Goal: Communication & Community: Answer question/provide support

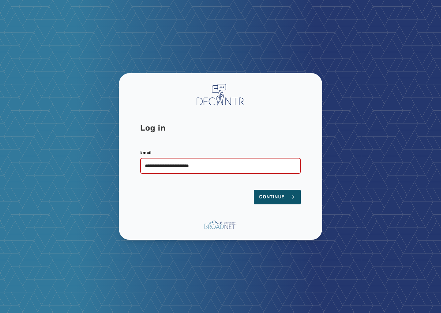
type input "**********"
click at [277, 197] on button "Continue" at bounding box center [277, 197] width 47 height 15
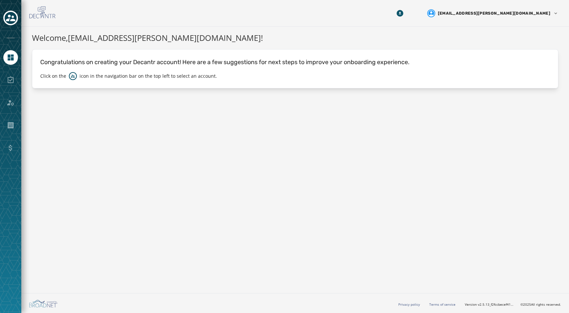
click at [13, 81] on div at bounding box center [10, 80] width 15 height 15
click at [11, 59] on icon "Navigate to Home" at bounding box center [11, 58] width 6 height 6
click at [13, 18] on icon "Toggle account select drawer" at bounding box center [10, 18] width 9 height 7
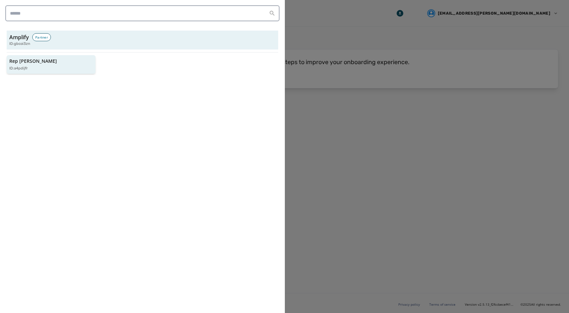
click at [24, 61] on p "Rep [PERSON_NAME]" at bounding box center [33, 61] width 48 height 7
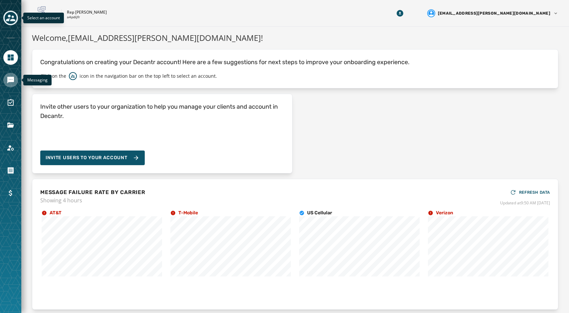
click at [15, 84] on link "Navigate to Messaging" at bounding box center [10, 80] width 15 height 15
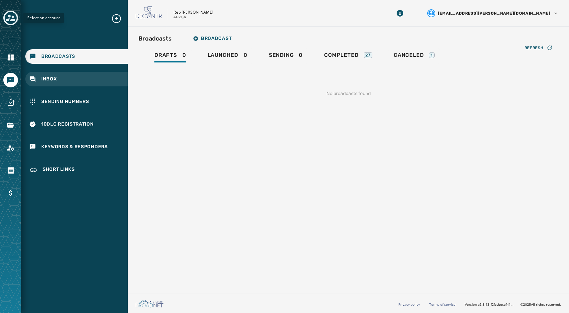
click at [74, 80] on div "Inbox" at bounding box center [76, 79] width 102 height 15
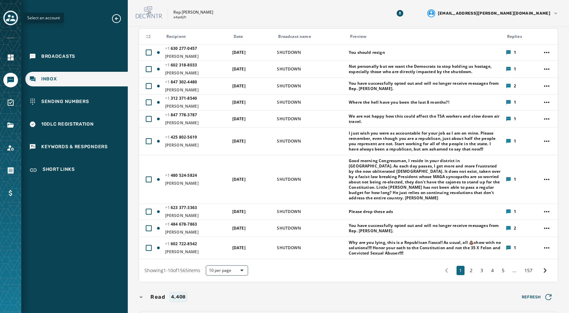
scroll to position [88, 0]
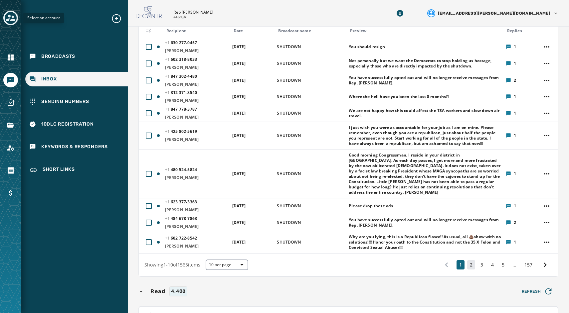
click at [440, 261] on button "2" at bounding box center [471, 265] width 8 height 9
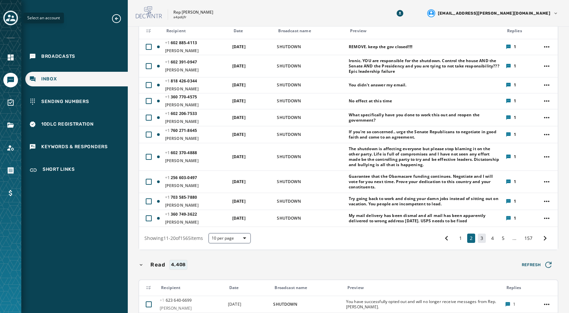
click at [440, 240] on button "3" at bounding box center [482, 238] width 8 height 9
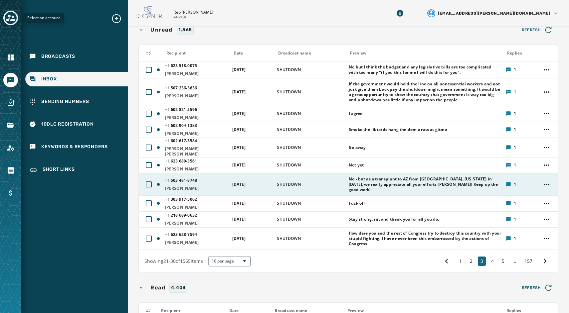
scroll to position [67, 0]
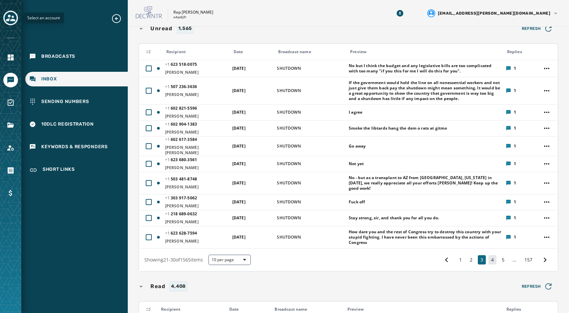
click at [440, 256] on button "4" at bounding box center [492, 260] width 8 height 9
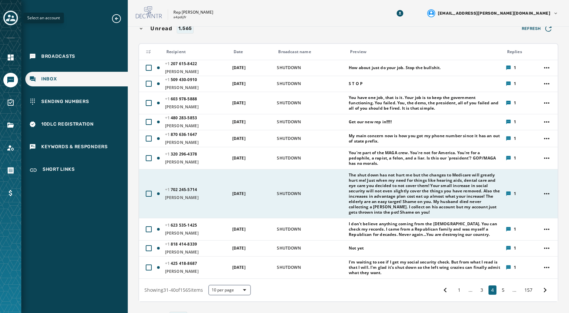
scroll to position [93, 0]
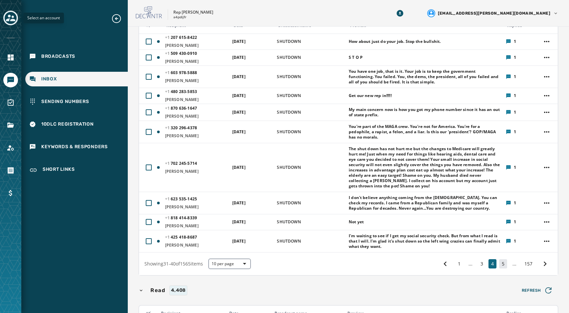
click at [440, 264] on button "5" at bounding box center [503, 264] width 8 height 9
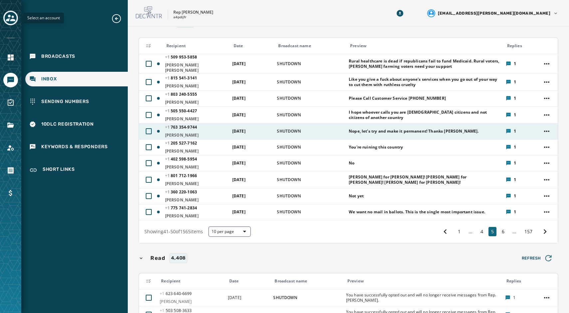
scroll to position [73, 0]
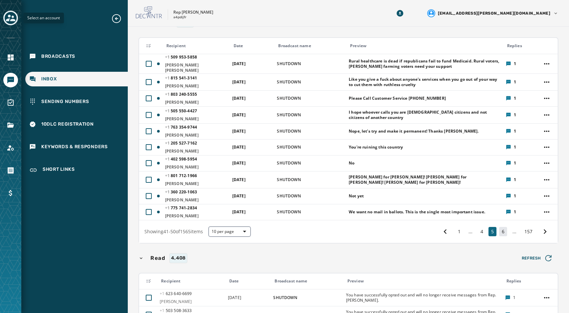
click at [440, 229] on button "6" at bounding box center [503, 231] width 8 height 9
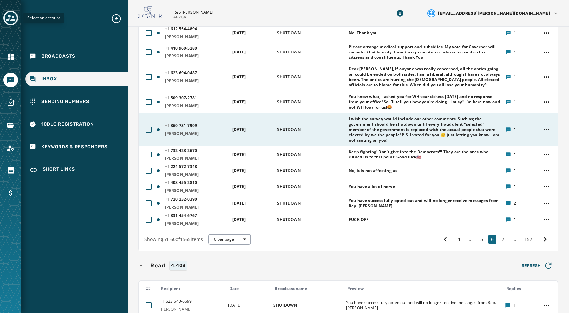
scroll to position [116, 0]
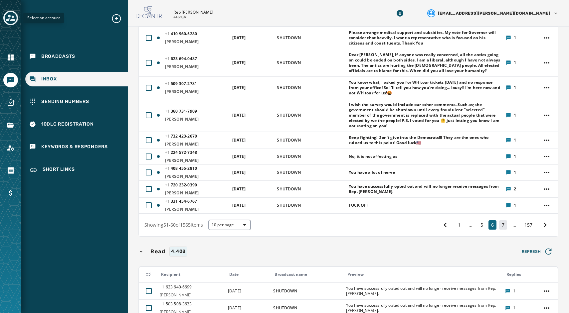
click at [440, 223] on button "7" at bounding box center [503, 225] width 8 height 9
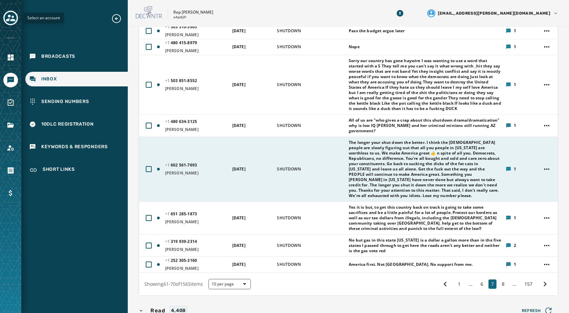
scroll to position [165, 0]
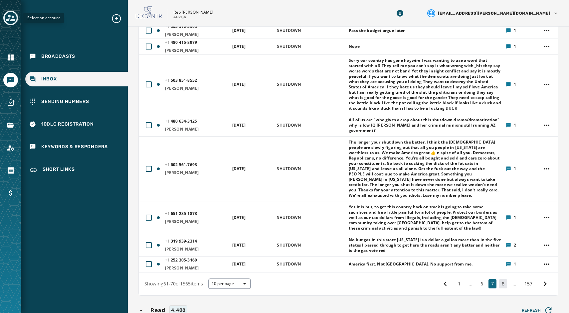
click at [440, 282] on button "8" at bounding box center [503, 283] width 8 height 9
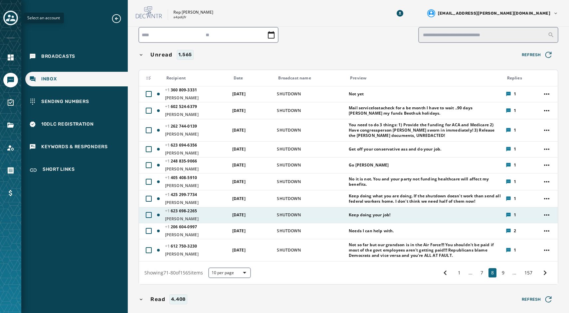
scroll to position [51, 0]
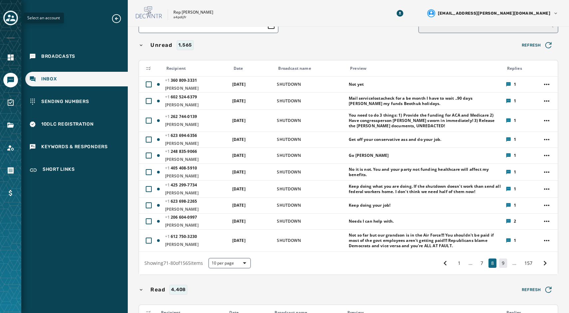
click at [440, 265] on button "9" at bounding box center [503, 263] width 8 height 9
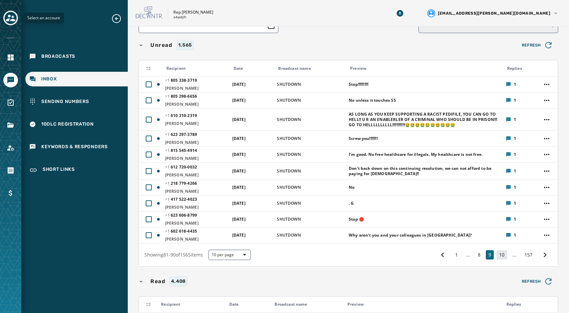
click at [440, 259] on button "10" at bounding box center [501, 255] width 11 height 9
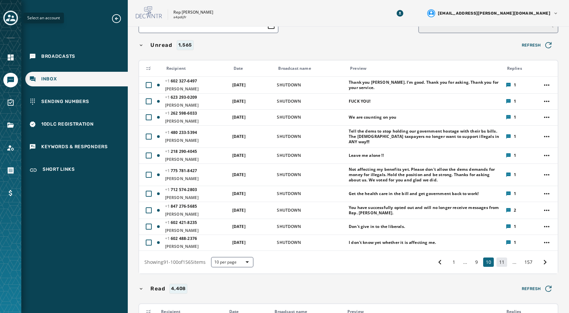
click at [440, 260] on button "11" at bounding box center [501, 262] width 11 height 9
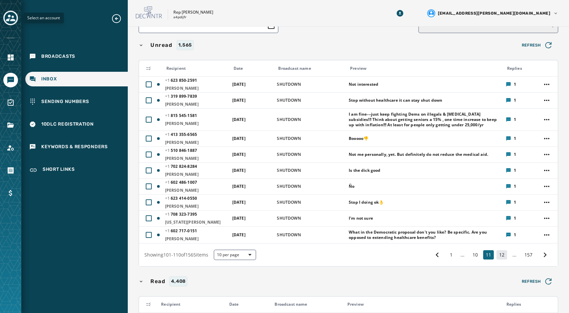
click at [440, 255] on button "12" at bounding box center [501, 255] width 11 height 9
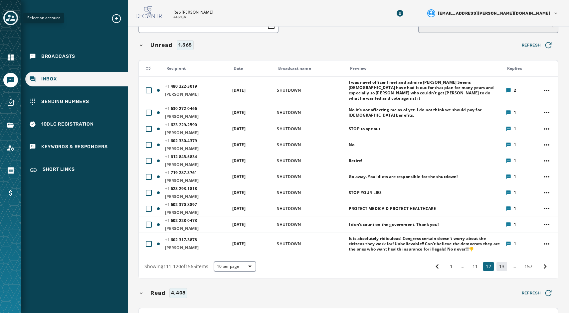
click at [440, 264] on button "13" at bounding box center [501, 266] width 11 height 9
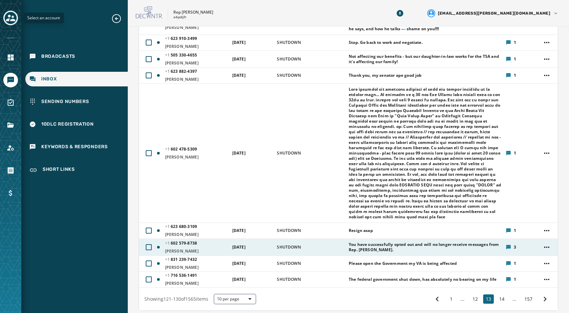
scroll to position [156, 0]
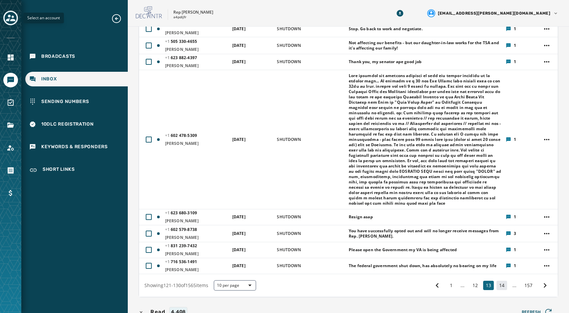
click at [440, 287] on button "14" at bounding box center [501, 285] width 11 height 9
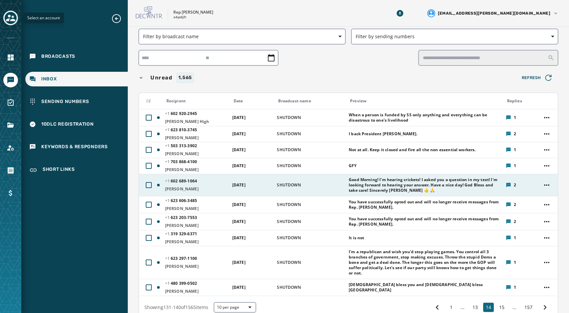
scroll to position [20, 0]
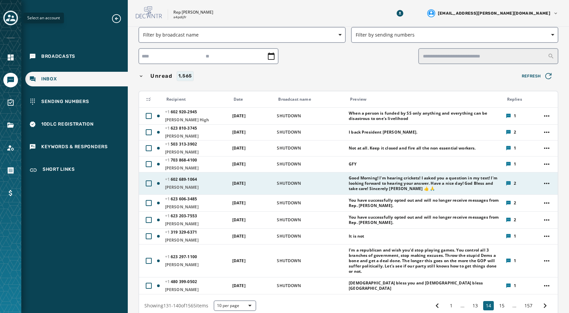
click at [440, 183] on span "Good Morning! I'm hearing crickets! I asked you a question in my text! I'm look…" at bounding box center [425, 184] width 153 height 16
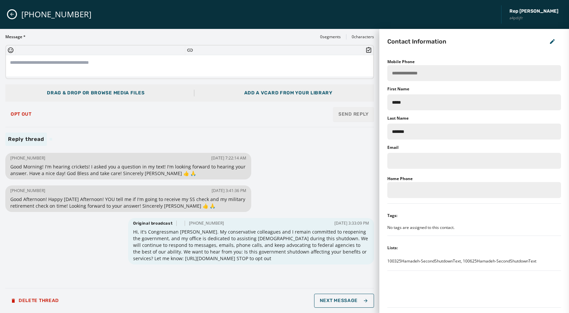
scroll to position [0, 0]
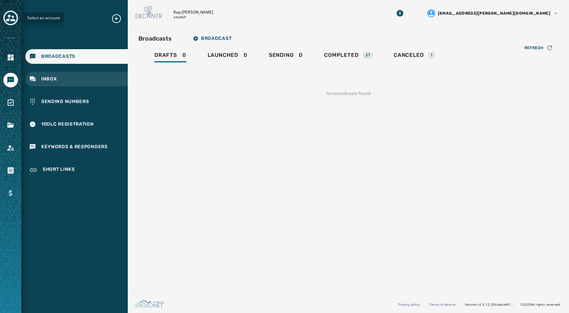
click at [82, 83] on div "Inbox" at bounding box center [76, 79] width 102 height 15
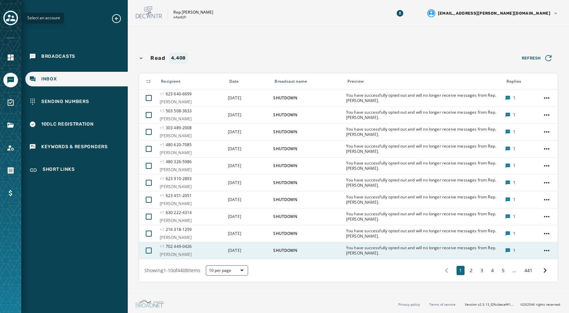
scroll to position [78, 0]
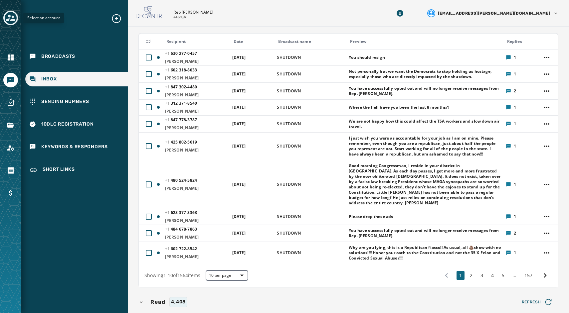
click at [244, 271] on button "10 per page" at bounding box center [227, 276] width 43 height 11
click at [240, 262] on span "50 per page" at bounding box center [227, 264] width 27 height 7
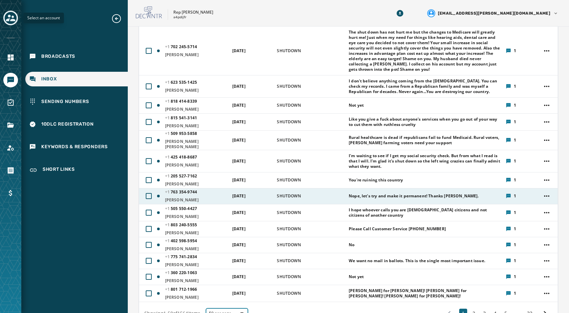
scroll to position [802, 0]
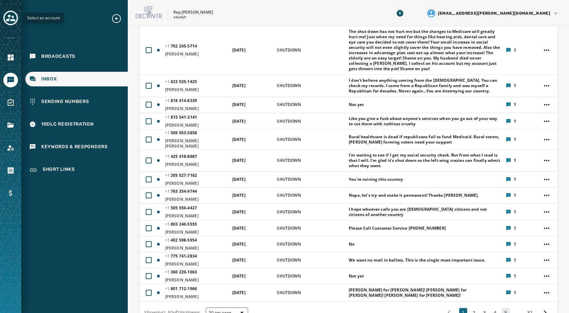
click at [440, 308] on button "5" at bounding box center [506, 312] width 8 height 9
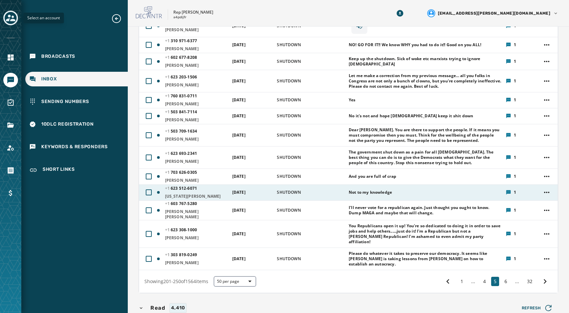
scroll to position [964, 0]
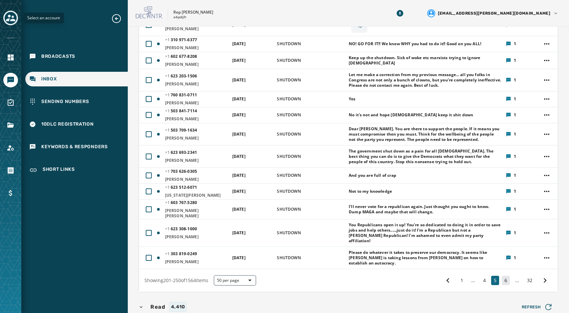
click at [440, 276] on button "6" at bounding box center [506, 280] width 8 height 9
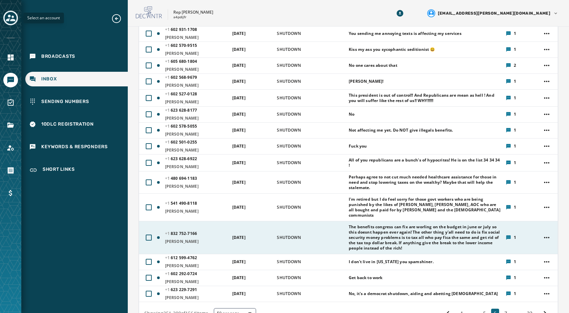
scroll to position [786, 0]
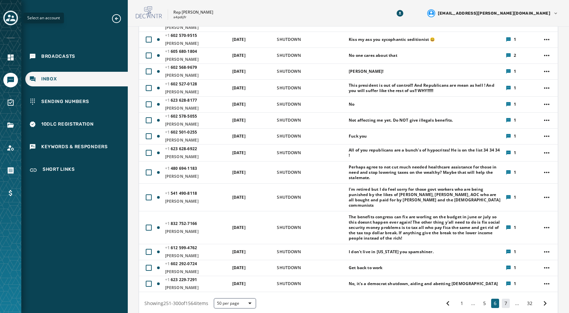
click at [440, 299] on button "7" at bounding box center [506, 303] width 8 height 9
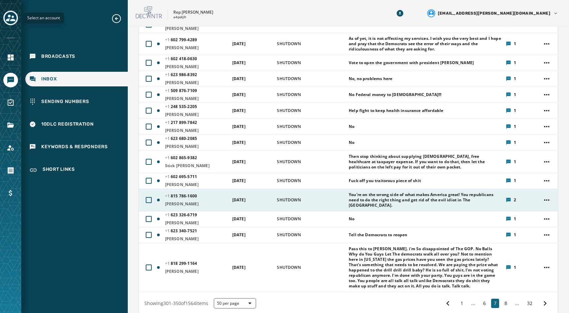
scroll to position [834, 0]
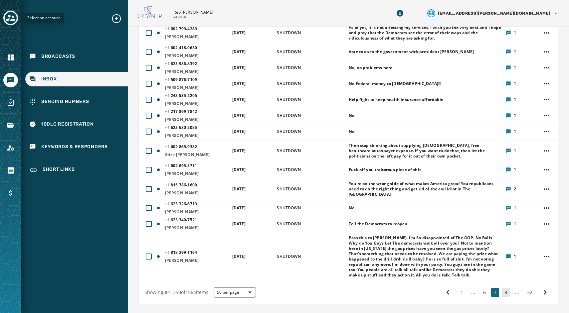
click at [440, 288] on button "8" at bounding box center [506, 292] width 8 height 9
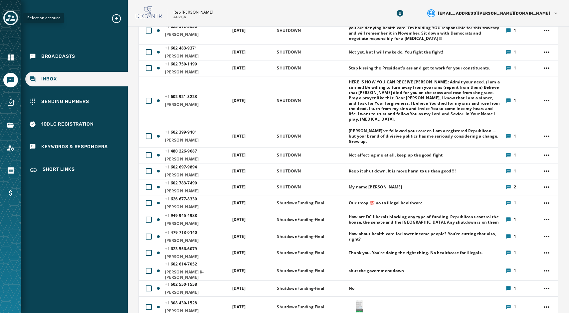
scroll to position [383, 0]
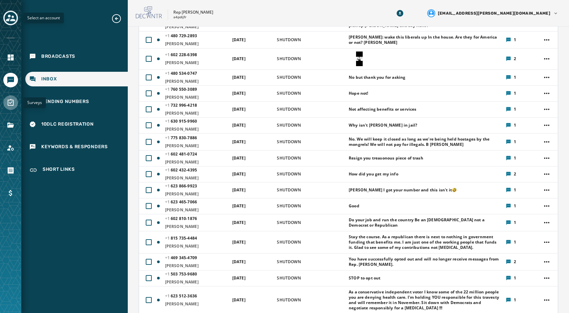
click at [13, 104] on icon "Navigate to Surveys" at bounding box center [11, 103] width 8 height 8
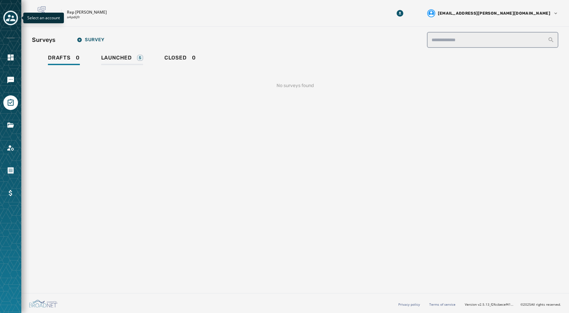
click at [116, 59] on span "Launched" at bounding box center [116, 58] width 31 height 7
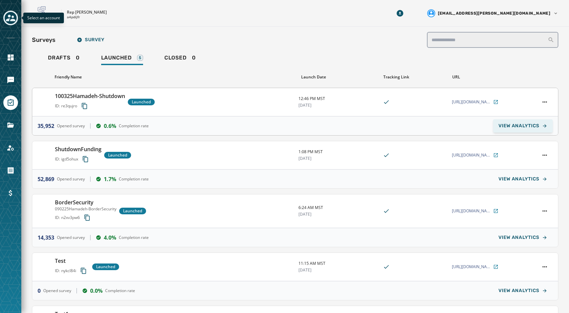
click at [440, 124] on span "VIEW ANALYTICS" at bounding box center [518, 125] width 41 height 5
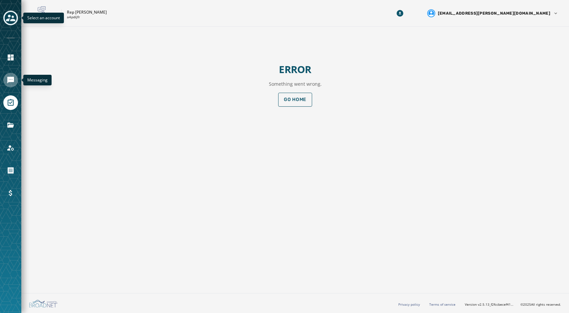
click at [12, 78] on icon "Navigate to Messaging" at bounding box center [10, 80] width 7 height 7
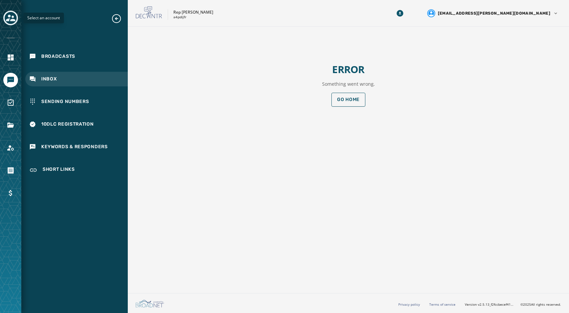
click at [47, 79] on span "Inbox" at bounding box center [49, 79] width 16 height 7
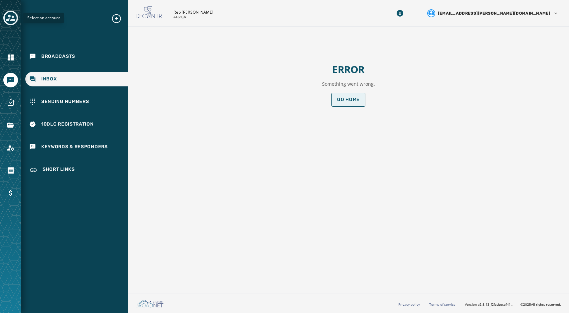
click at [347, 103] on button "Go home" at bounding box center [348, 100] width 34 height 14
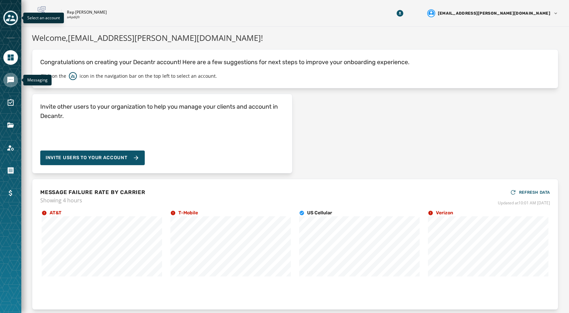
click at [8, 81] on icon "Navigate to Messaging" at bounding box center [10, 80] width 7 height 7
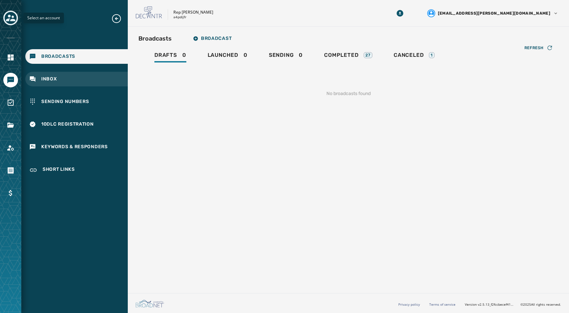
click at [64, 78] on div "Inbox" at bounding box center [76, 79] width 102 height 15
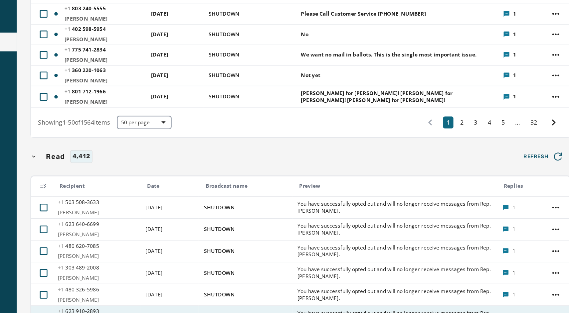
scroll to position [980, 0]
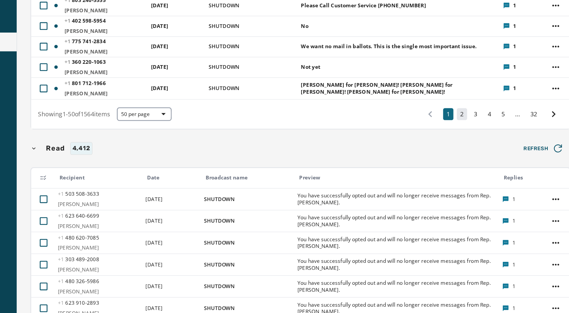
click at [440, 131] on button "2" at bounding box center [474, 135] width 8 height 9
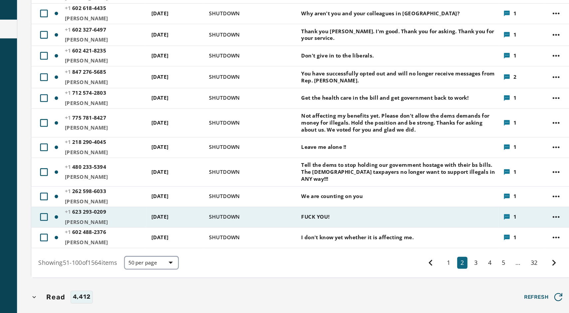
scroll to position [913, 0]
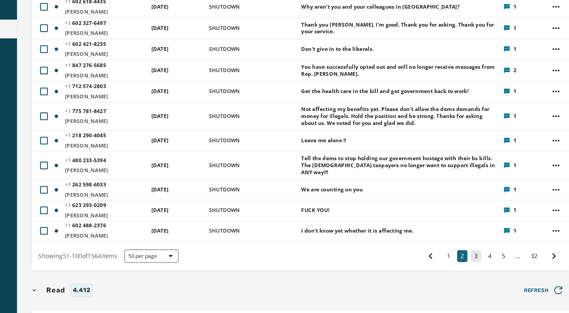
click at [440, 251] on button "3" at bounding box center [484, 255] width 8 height 9
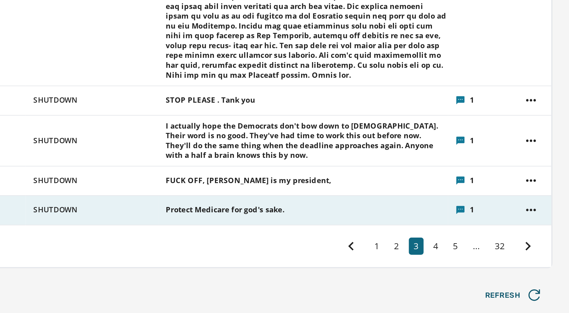
scroll to position [1040, 0]
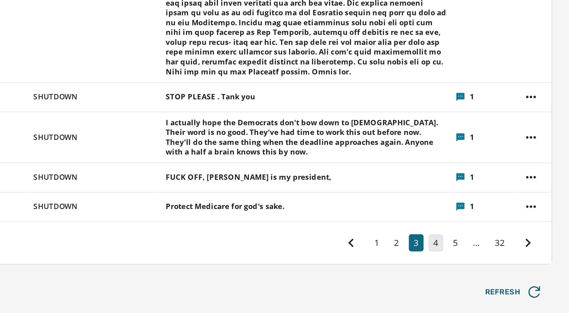
click at [440, 220] on button "4" at bounding box center [495, 224] width 8 height 9
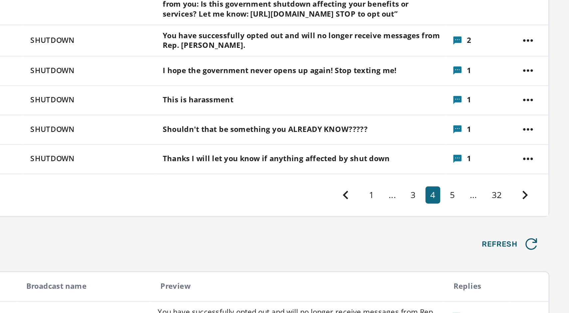
scroll to position [821, 0]
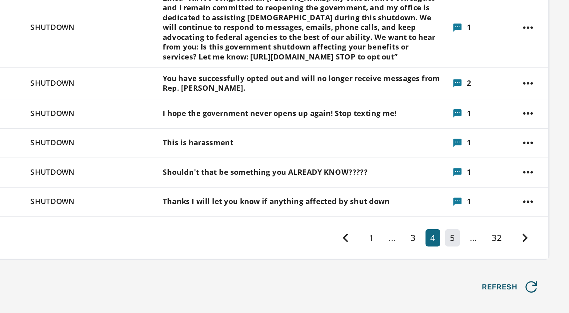
click at [440, 264] on button "5" at bounding box center [506, 268] width 8 height 9
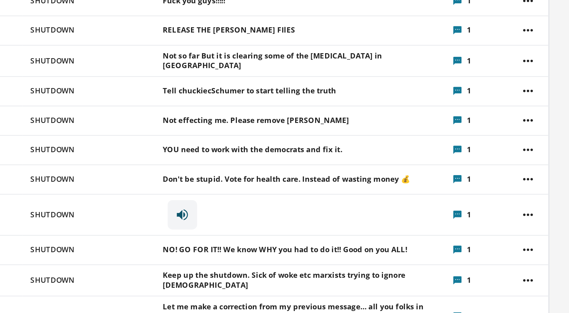
scroll to position [727, 0]
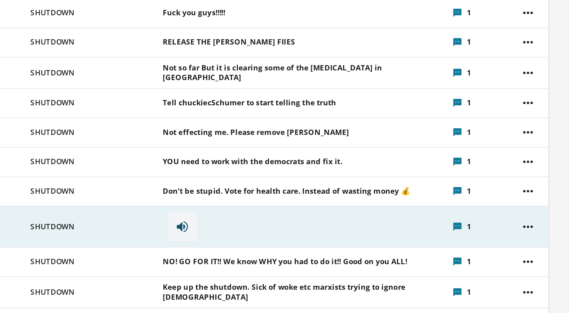
click at [349, 252] on div at bounding box center [425, 262] width 153 height 21
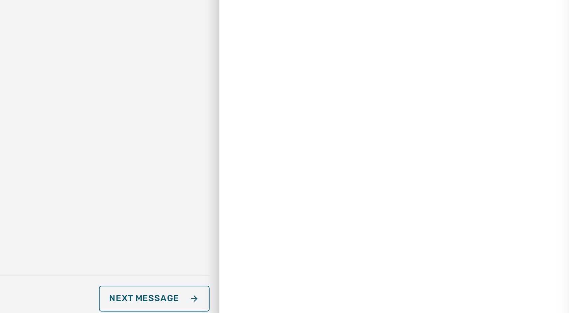
scroll to position [0, 0]
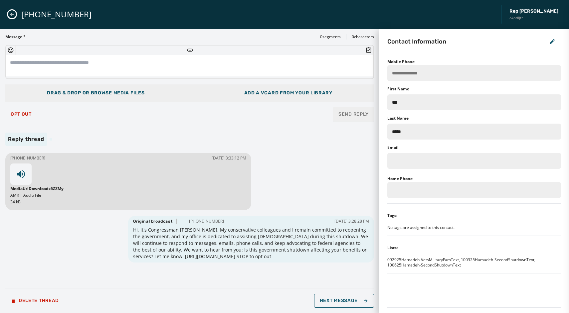
click at [22, 177] on icon at bounding box center [21, 174] width 11 height 11
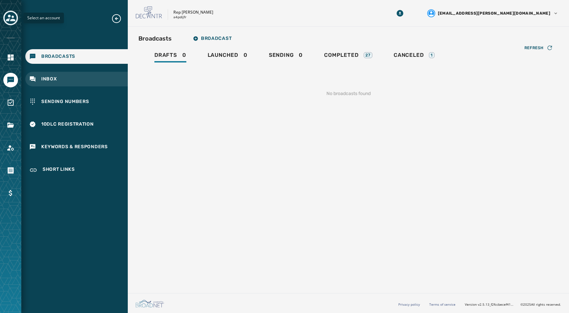
click at [50, 78] on span "Inbox" at bounding box center [49, 79] width 16 height 7
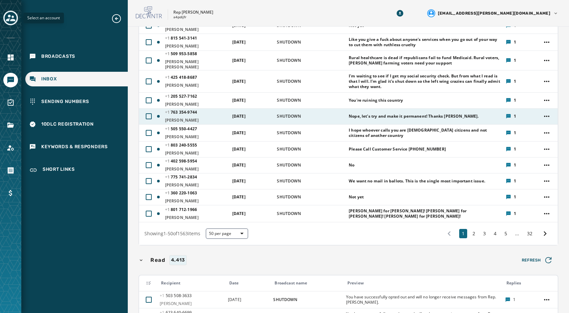
scroll to position [895, 0]
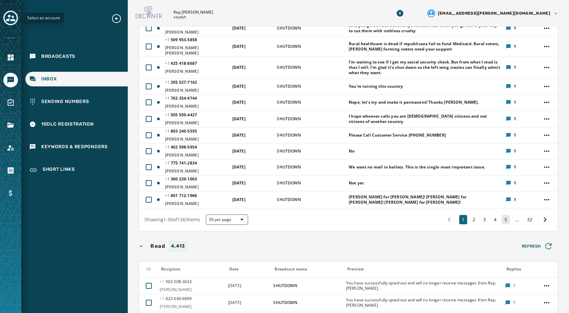
click at [440, 215] on button "5" at bounding box center [506, 219] width 8 height 9
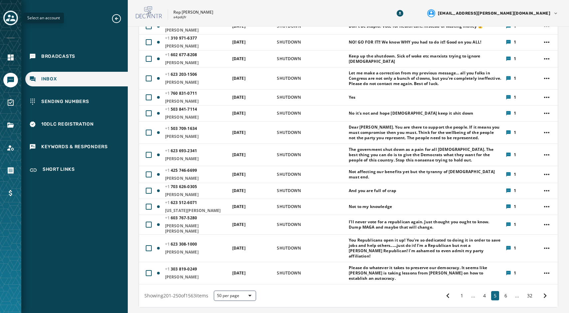
scroll to position [939, 0]
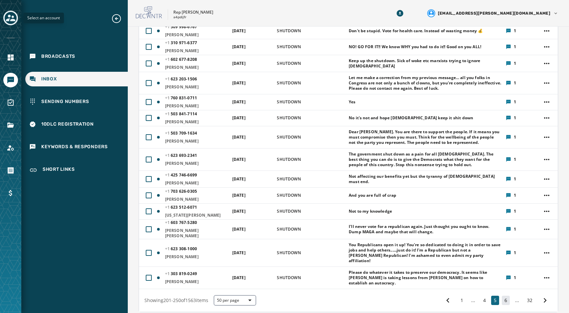
click at [440, 296] on button "6" at bounding box center [506, 300] width 8 height 9
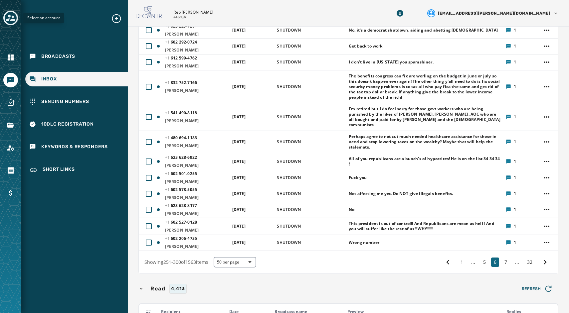
scroll to position [846, 0]
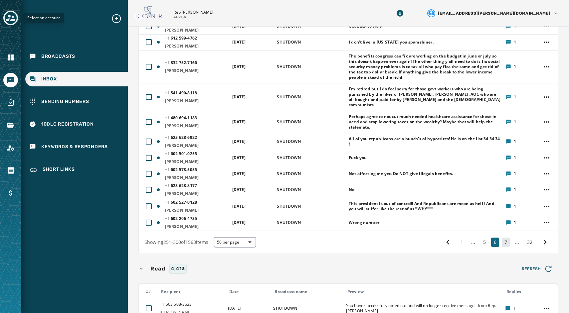
click at [440, 238] on button "7" at bounding box center [506, 242] width 8 height 9
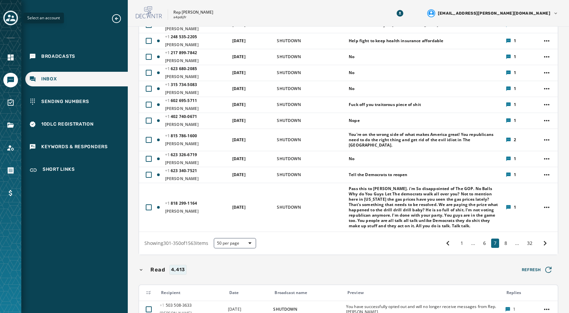
scroll to position [909, 0]
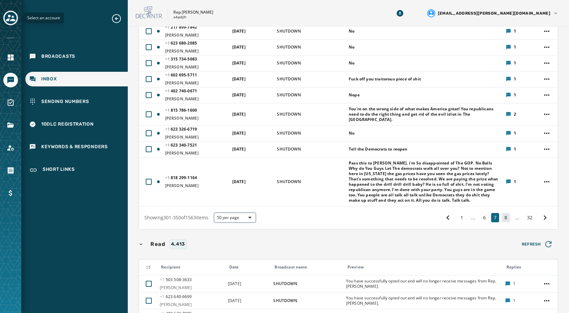
click at [440, 213] on button "8" at bounding box center [506, 217] width 8 height 9
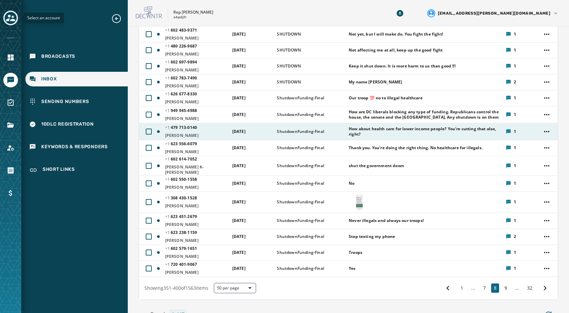
scroll to position [742, 0]
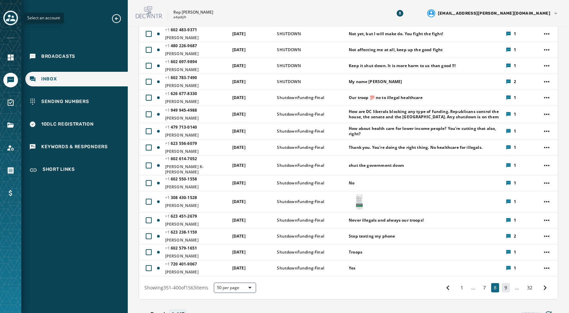
click at [440, 283] on button "9" at bounding box center [506, 287] width 8 height 9
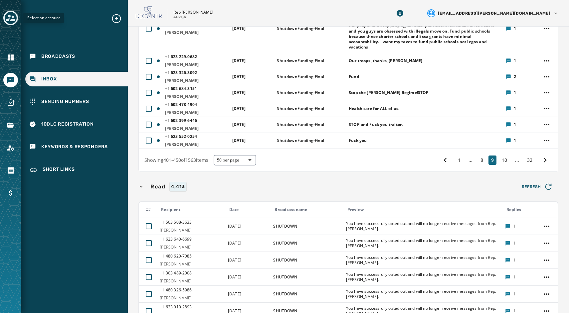
scroll to position [876, 0]
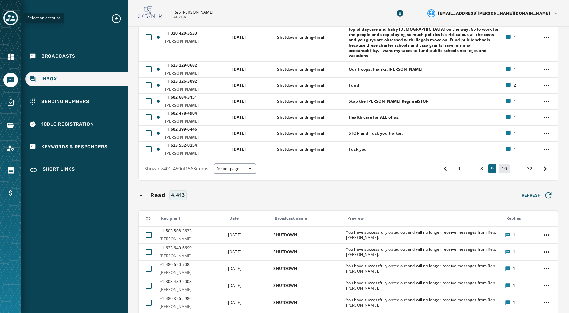
click at [440, 164] on button "10" at bounding box center [504, 168] width 11 height 9
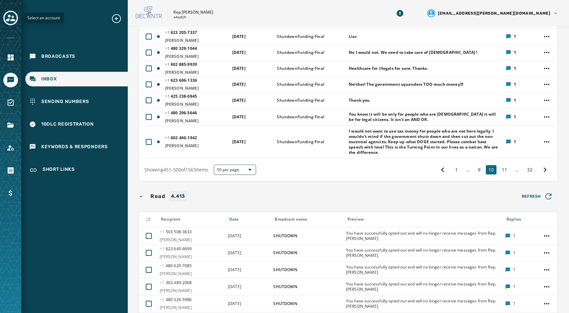
scroll to position [816, 0]
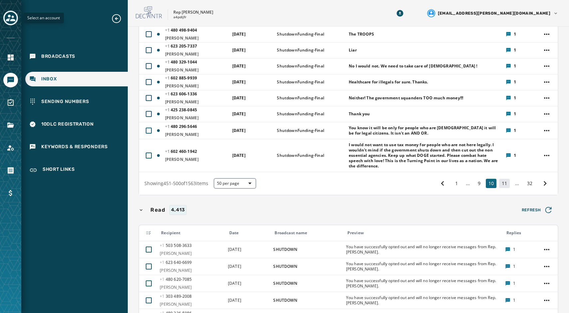
click at [440, 180] on button "11" at bounding box center [504, 183] width 11 height 9
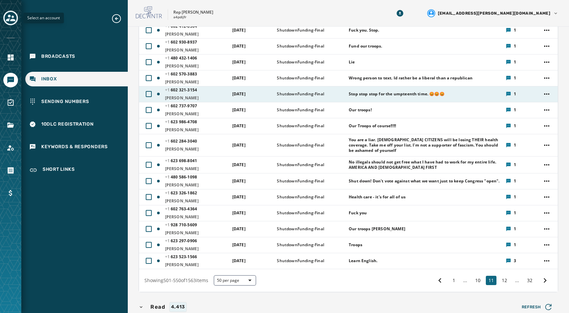
scroll to position [751, 0]
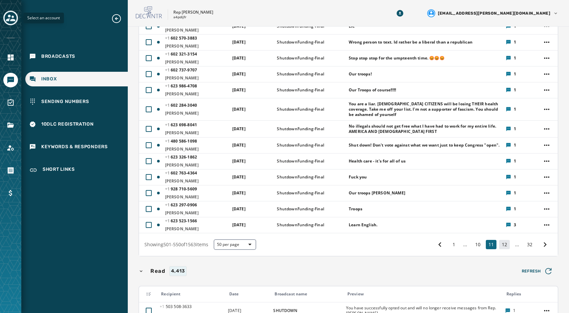
click at [440, 240] on button "12" at bounding box center [504, 244] width 11 height 9
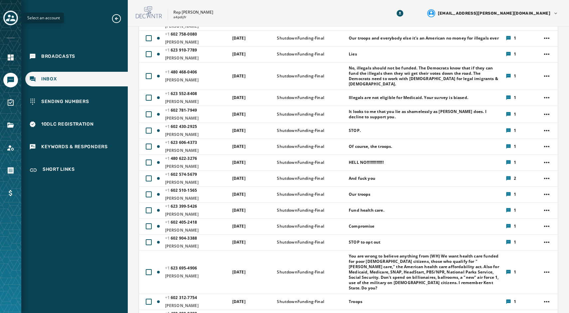
scroll to position [255, 0]
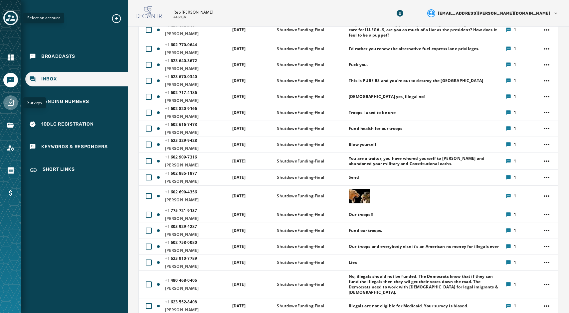
click at [7, 101] on icon "Navigate to Surveys" at bounding box center [11, 103] width 8 height 8
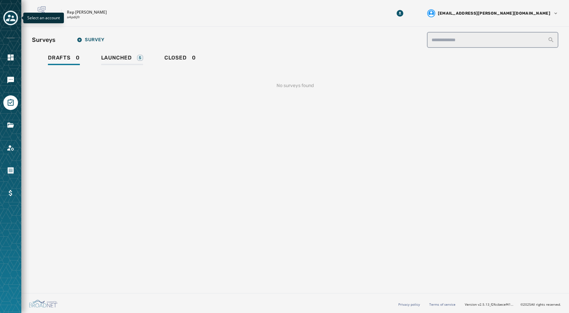
click at [113, 55] on link "Launched 5" at bounding box center [122, 58] width 53 height 15
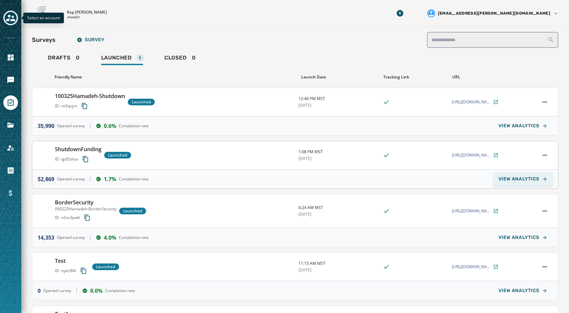
click at [440, 181] on span "VIEW ANALYTICS" at bounding box center [518, 179] width 41 height 5
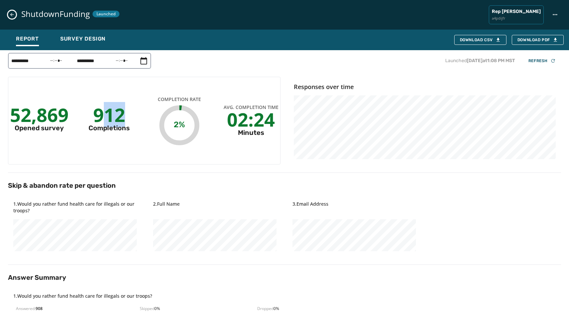
drag, startPoint x: 100, startPoint y: 112, endPoint x: 133, endPoint y: 114, distance: 33.4
click at [133, 114] on div "912 Completions" at bounding box center [109, 120] width 62 height 35
click at [129, 115] on div "912 Completions" at bounding box center [109, 120] width 62 height 35
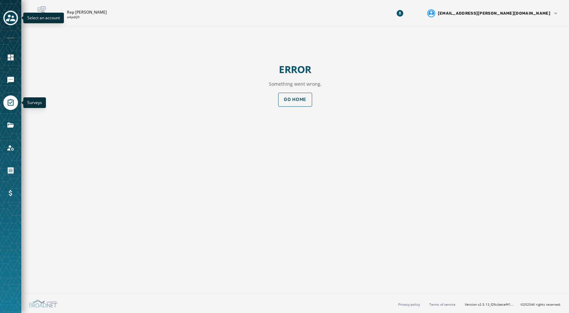
click at [10, 101] on icon "Navigate to Surveys" at bounding box center [11, 103] width 8 height 8
click at [12, 80] on icon "Navigate to Messaging" at bounding box center [10, 80] width 7 height 7
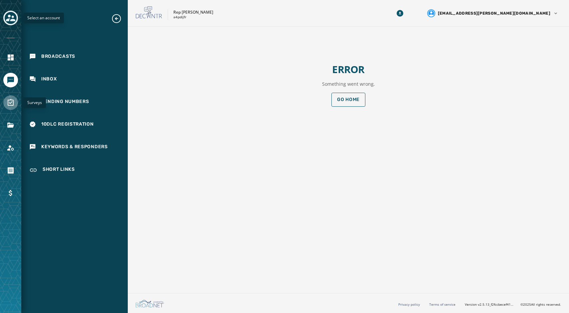
click at [6, 98] on link "Navigate to Surveys" at bounding box center [10, 102] width 15 height 15
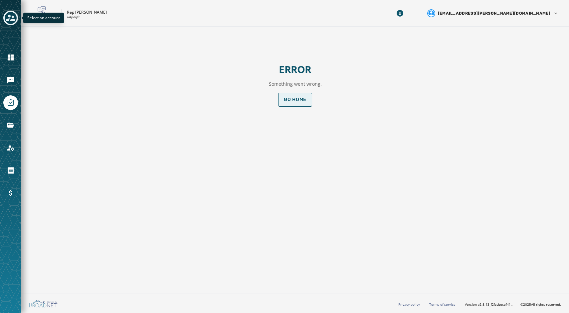
click at [286, 102] on button "Go home" at bounding box center [295, 100] width 34 height 14
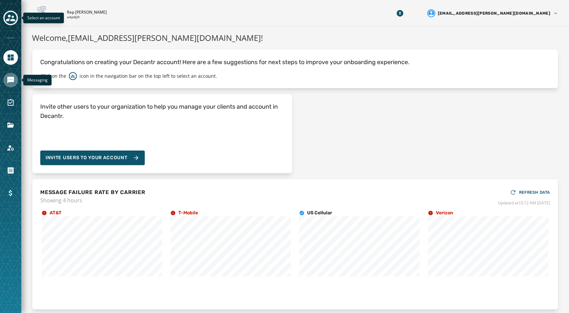
click at [10, 81] on icon "Navigate to Messaging" at bounding box center [10, 80] width 7 height 7
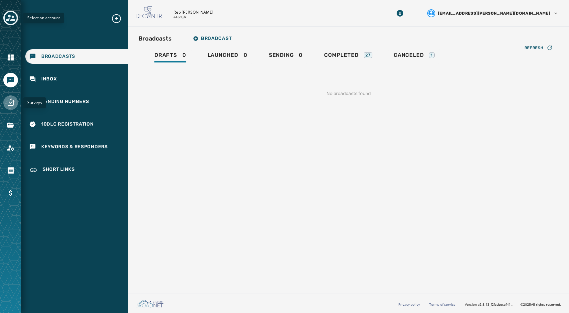
click at [8, 104] on icon "Navigate to Surveys" at bounding box center [11, 102] width 6 height 7
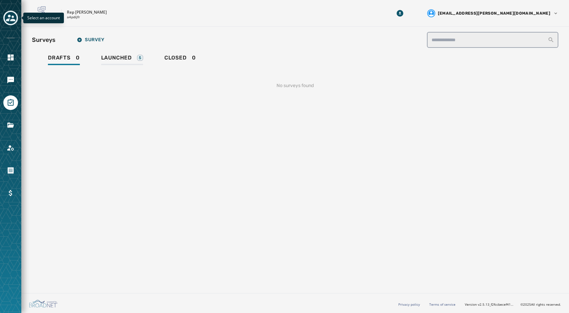
click at [115, 57] on span "Launched" at bounding box center [116, 58] width 31 height 7
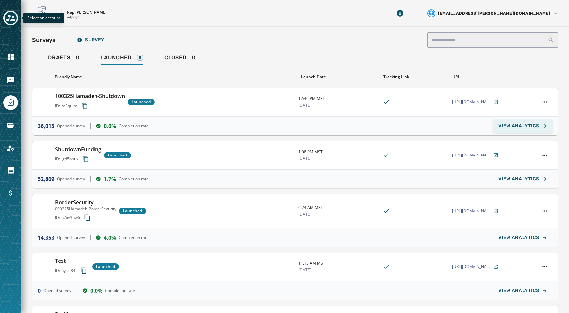
click at [440, 128] on span "VIEW ANALYTICS" at bounding box center [518, 125] width 41 height 5
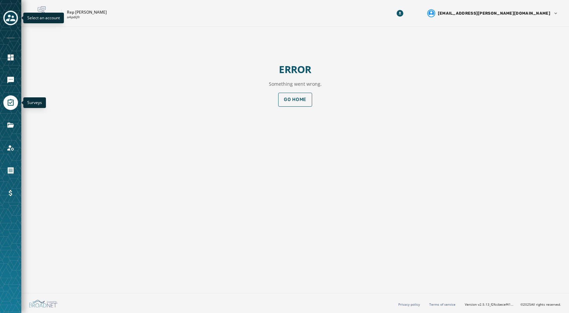
click at [10, 102] on icon "Navigate to Surveys" at bounding box center [11, 103] width 8 height 8
click at [10, 77] on icon "Navigate to Messaging" at bounding box center [10, 80] width 7 height 7
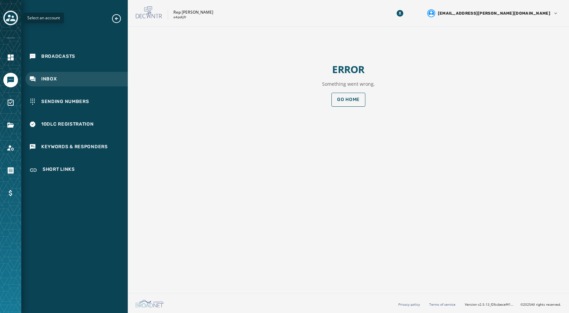
click at [45, 77] on span "Inbox" at bounding box center [49, 79] width 16 height 7
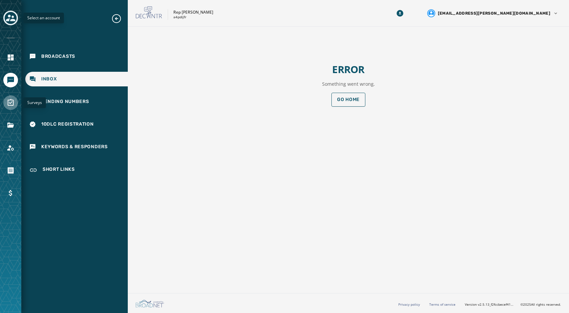
click at [9, 103] on icon "Navigate to Surveys" at bounding box center [11, 103] width 8 height 8
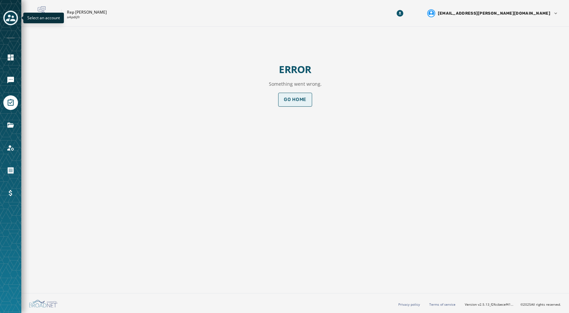
click at [291, 98] on span "Go home" at bounding box center [295, 99] width 23 height 5
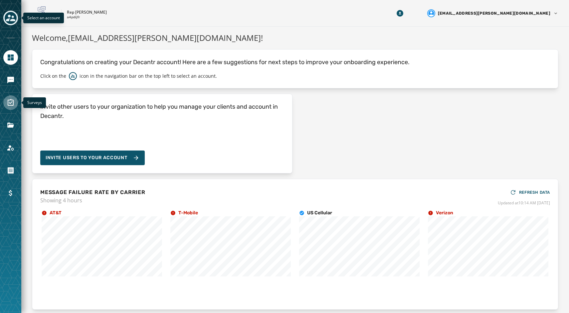
click at [11, 102] on icon "Navigate to Surveys" at bounding box center [11, 102] width 6 height 7
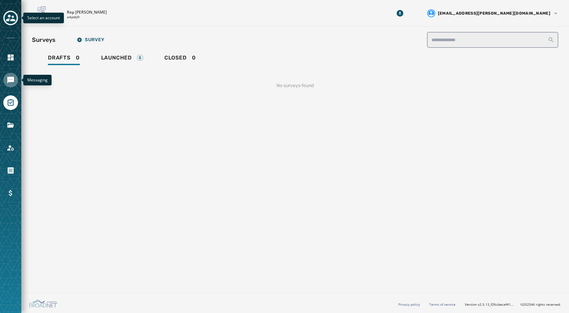
click at [14, 80] on icon "Navigate to Messaging" at bounding box center [11, 80] width 8 height 8
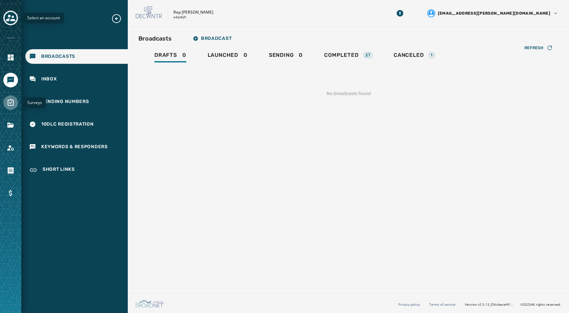
click at [11, 98] on link "Navigate to Surveys" at bounding box center [10, 102] width 15 height 15
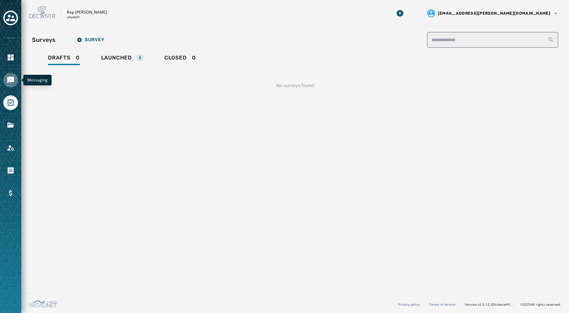
click at [9, 76] on icon "Navigate to Messaging" at bounding box center [11, 80] width 8 height 8
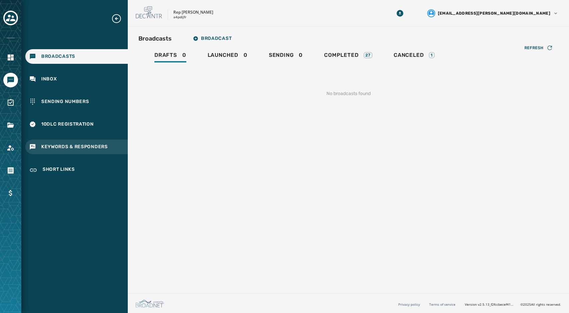
click at [58, 150] on span "Keywords & Responders" at bounding box center [74, 147] width 67 height 7
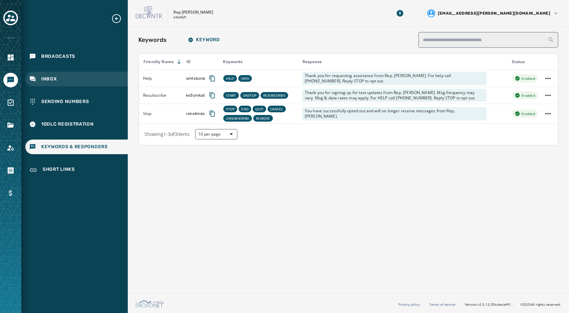
click at [50, 76] on div "Inbox" at bounding box center [76, 79] width 102 height 15
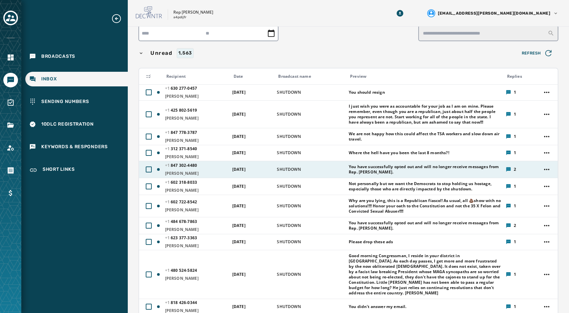
scroll to position [41, 0]
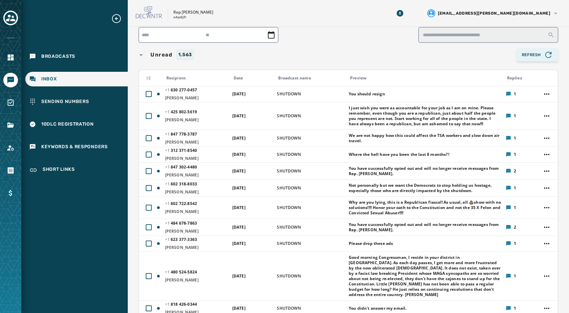
click at [549, 59] on icon "button" at bounding box center [548, 54] width 9 height 9
click at [543, 53] on span "Refresh" at bounding box center [537, 54] width 31 height 9
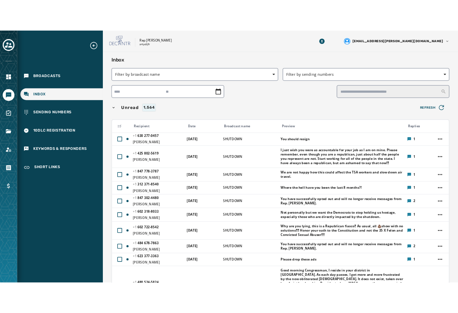
scroll to position [0, 0]
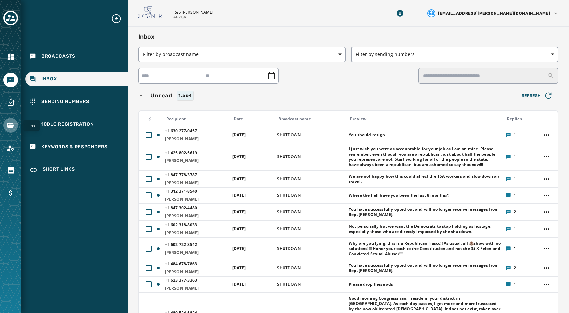
click at [9, 123] on icon "Navigate to Files" at bounding box center [10, 125] width 7 height 5
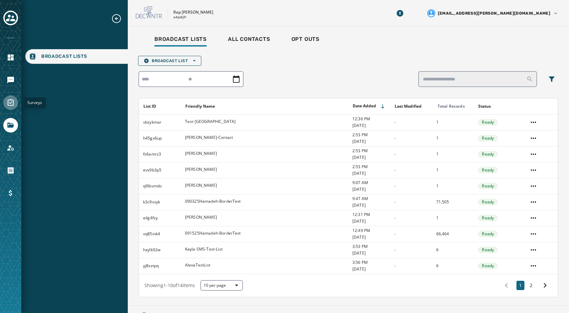
click at [10, 99] on icon "Navigate to Surveys" at bounding box center [11, 102] width 6 height 7
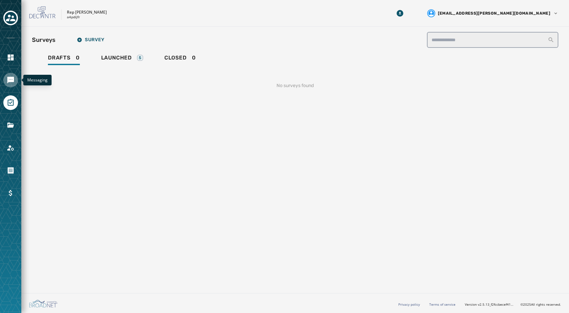
click at [9, 79] on icon "Navigate to Messaging" at bounding box center [10, 80] width 7 height 7
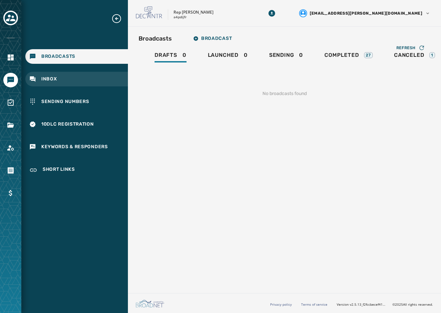
click at [57, 80] on div "Inbox" at bounding box center [76, 79] width 102 height 15
